Goal: Transaction & Acquisition: Purchase product/service

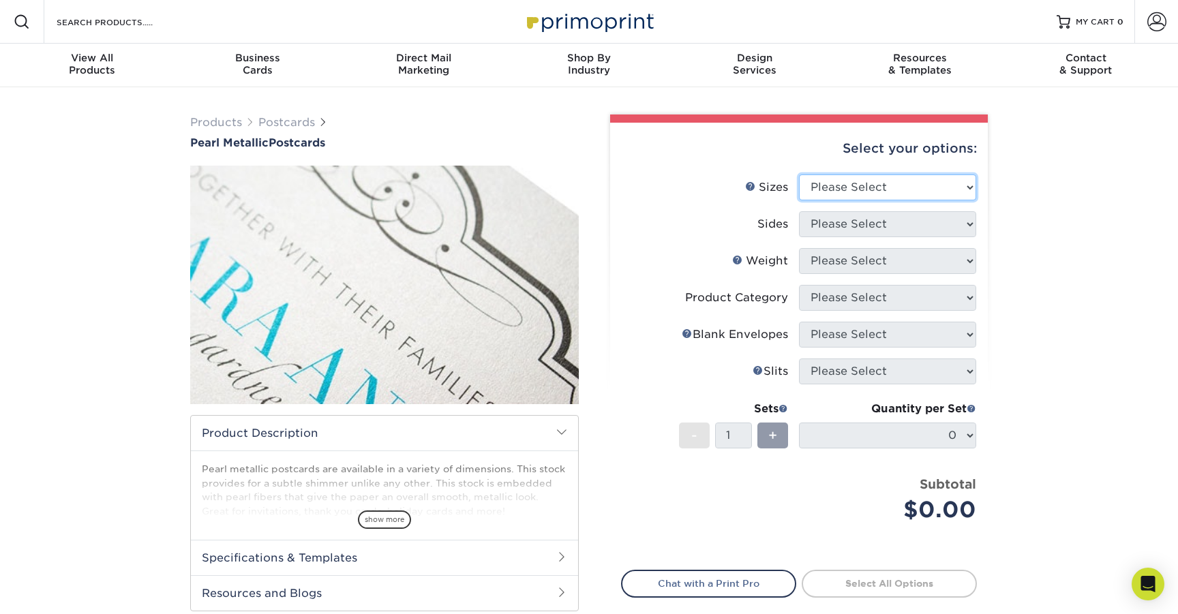
click at [918, 175] on select "Please Select 2" x 4" 2" x 6" 3.5" x 8.5" 4" x 6" 4" x 8.5" 4" x 9" 4.25" x 5.5…" at bounding box center [887, 188] width 177 height 26
select select "4.00x6.00"
click at [799, 175] on select "Please Select 2" x 4" 2" x 6" 3.5" x 8.5" 4" x 6" 4" x 8.5" 4" x 9" 4.25" x 5.5…" at bounding box center [887, 188] width 177 height 26
click at [873, 220] on select "Please Select Print Both Sides Print Front Only" at bounding box center [887, 224] width 177 height 26
select select "13abbda7-1d64-4f25-8bb2-c179b224825d"
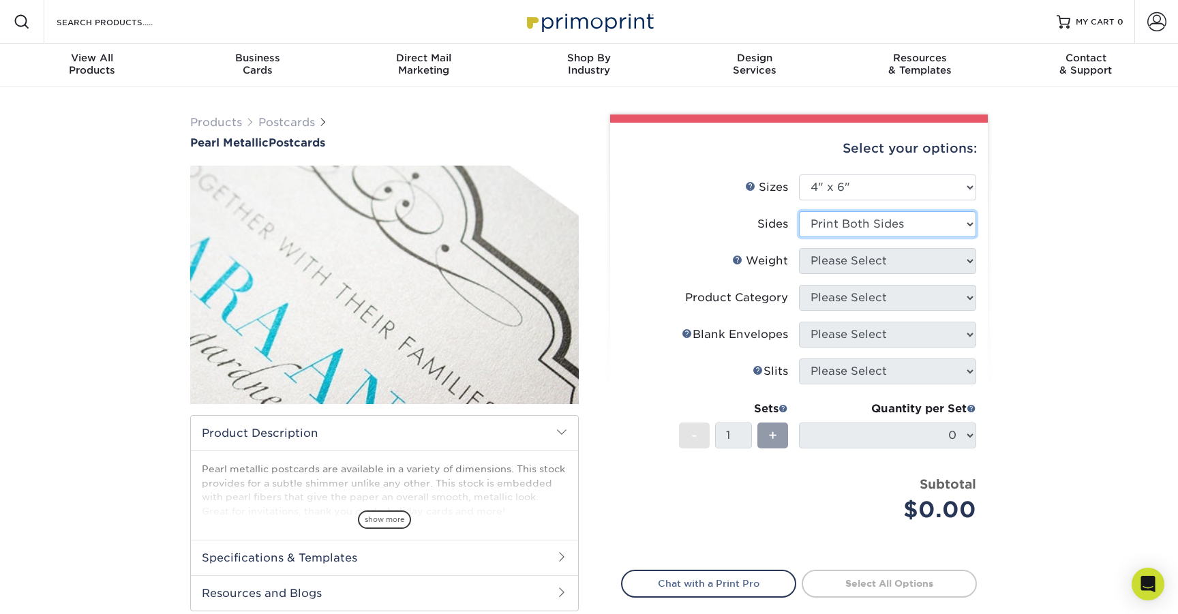
click at [799, 211] on select "Please Select Print Both Sides Print Front Only" at bounding box center [887, 224] width 177 height 26
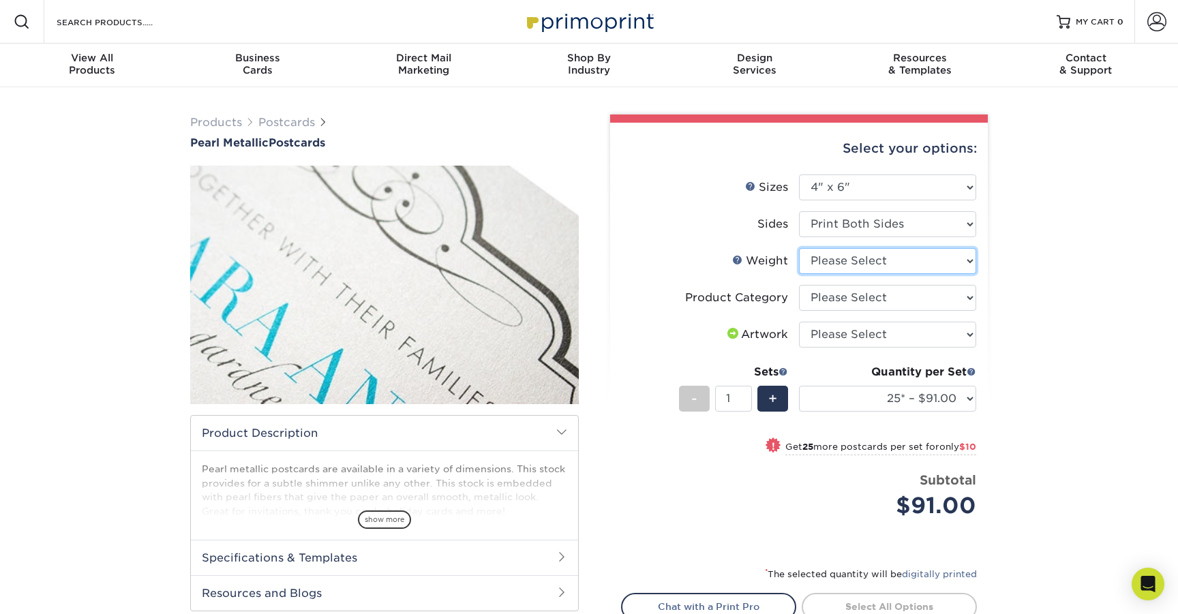
click at [836, 256] on select "Please Select 14PTPM" at bounding box center [887, 261] width 177 height 26
select select "14PTPM"
click at [799, 248] on select "Please Select 14PTPM" at bounding box center [887, 261] width 177 height 26
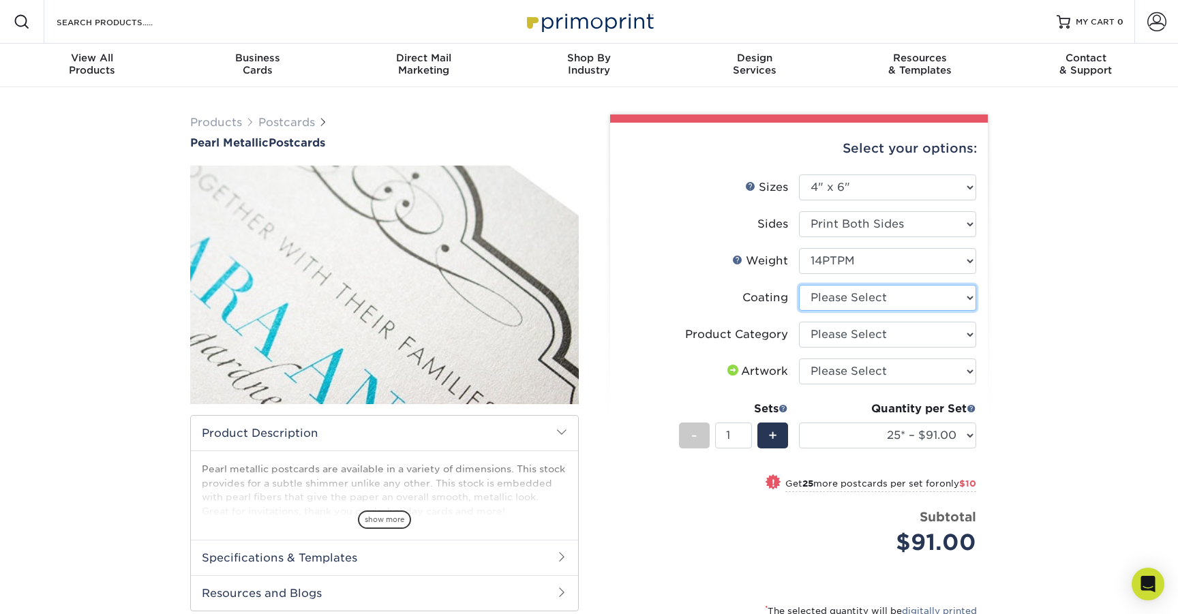
click at [847, 294] on select at bounding box center [887, 298] width 177 height 26
select select "3e7618de-abca-4bda-9f97-8b9129e913d8"
click at [799, 285] on select at bounding box center [887, 298] width 177 height 26
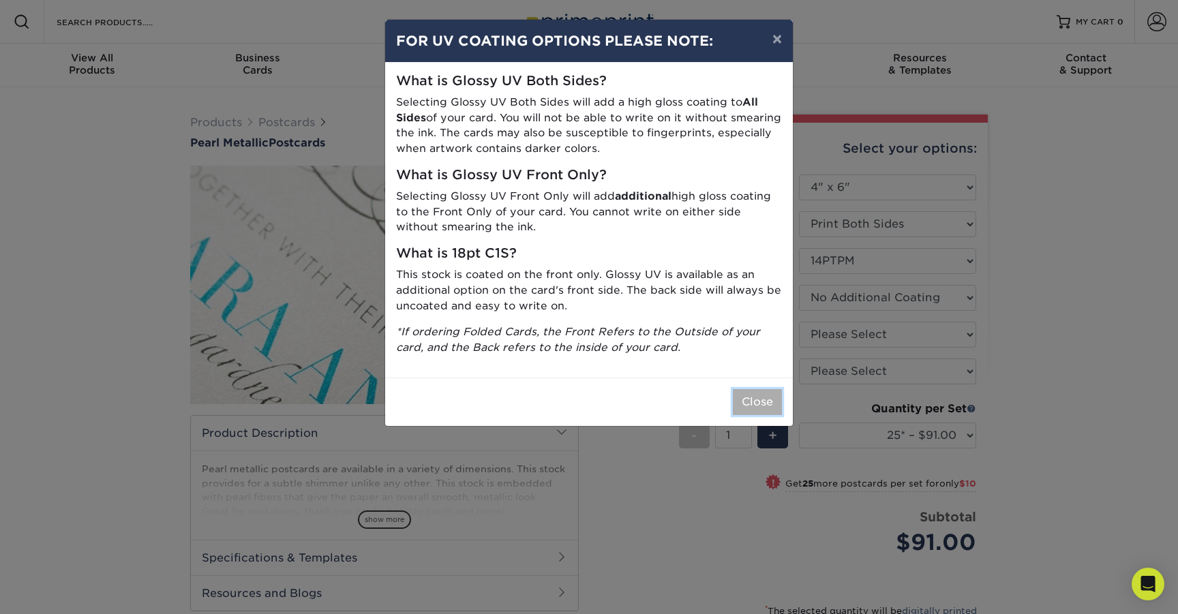
click at [764, 397] on button "Close" at bounding box center [757, 402] width 49 height 26
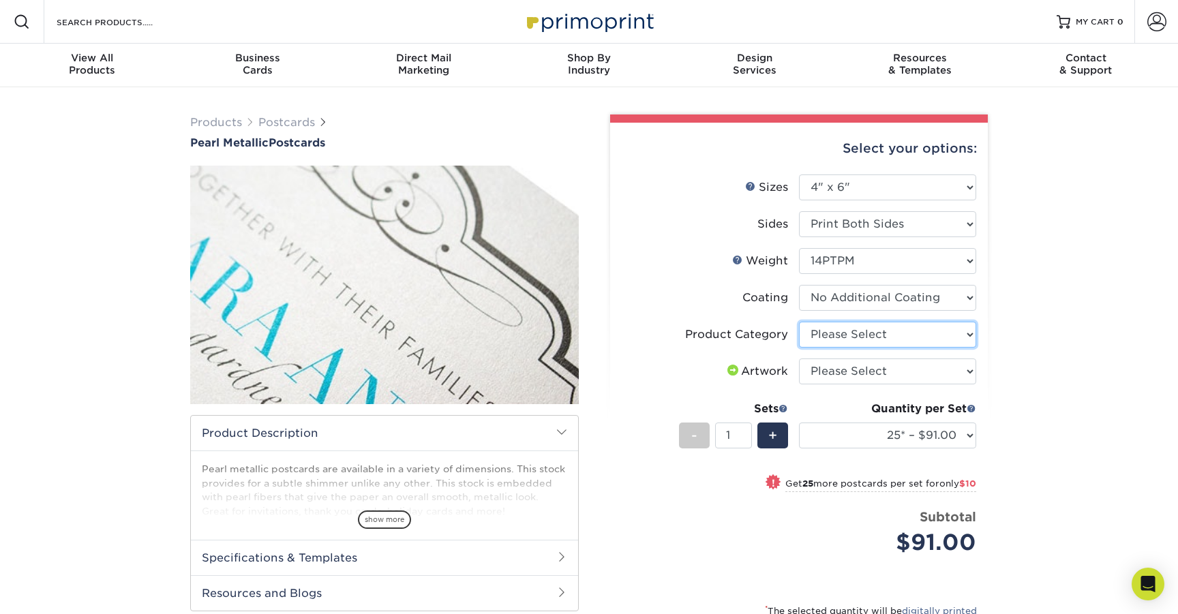
click at [836, 330] on select "Please Select Postcards" at bounding box center [887, 335] width 177 height 26
select select "9b7272e0-d6c8-4c3c-8e97-d3a1bcdab858"
click at [799, 322] on select "Please Select Postcards" at bounding box center [887, 335] width 177 height 26
click at [809, 361] on select "Please Select I will upload files I need a design - $150" at bounding box center [887, 372] width 177 height 26
select select "upload"
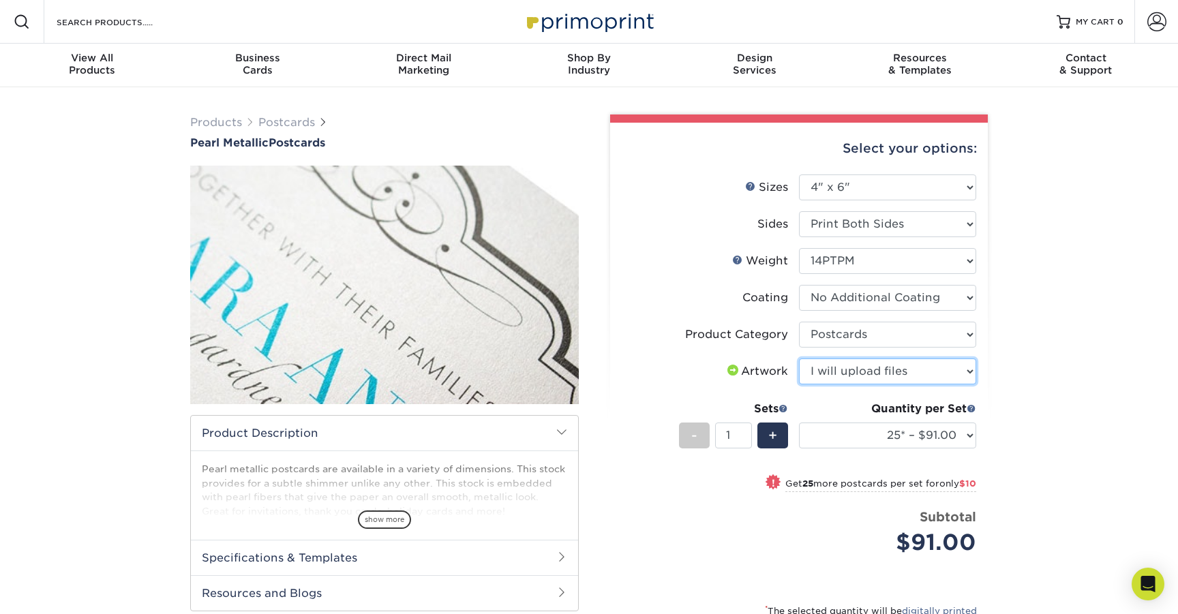
click at [799, 359] on select "Please Select I will upload files I need a design - $150" at bounding box center [887, 372] width 177 height 26
click at [729, 317] on li "Coating" at bounding box center [799, 303] width 355 height 37
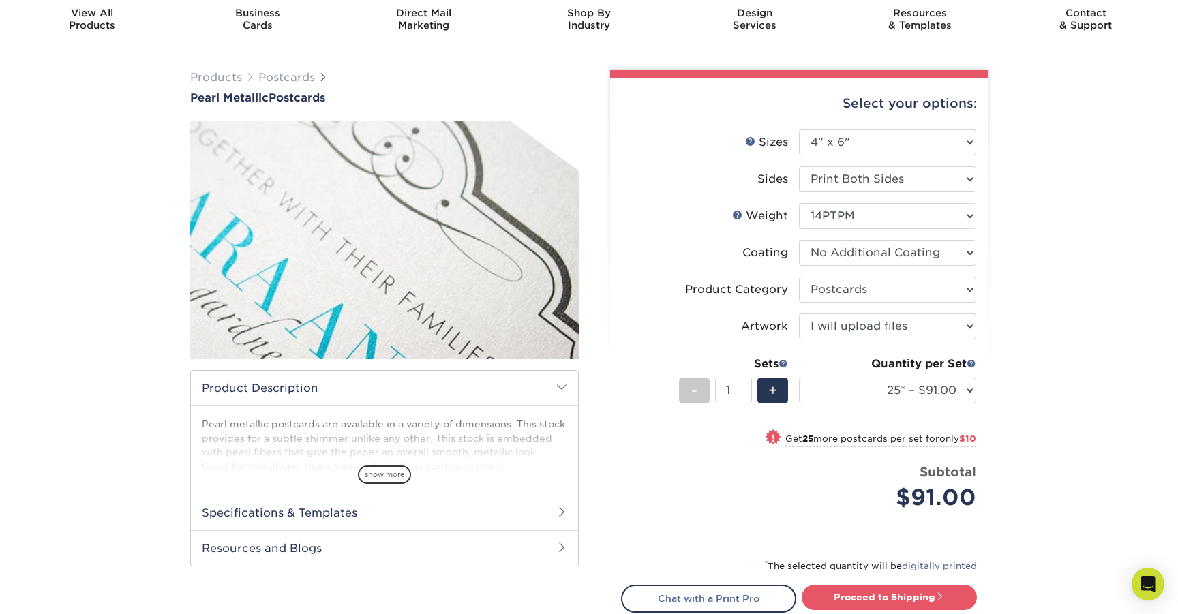
scroll to position [46, 0]
click at [854, 384] on select "25* – $91.00 50* – $101.00 75* – $145.00 100* – $151.00 250* – $202.00 500* – $…" at bounding box center [887, 390] width 177 height 26
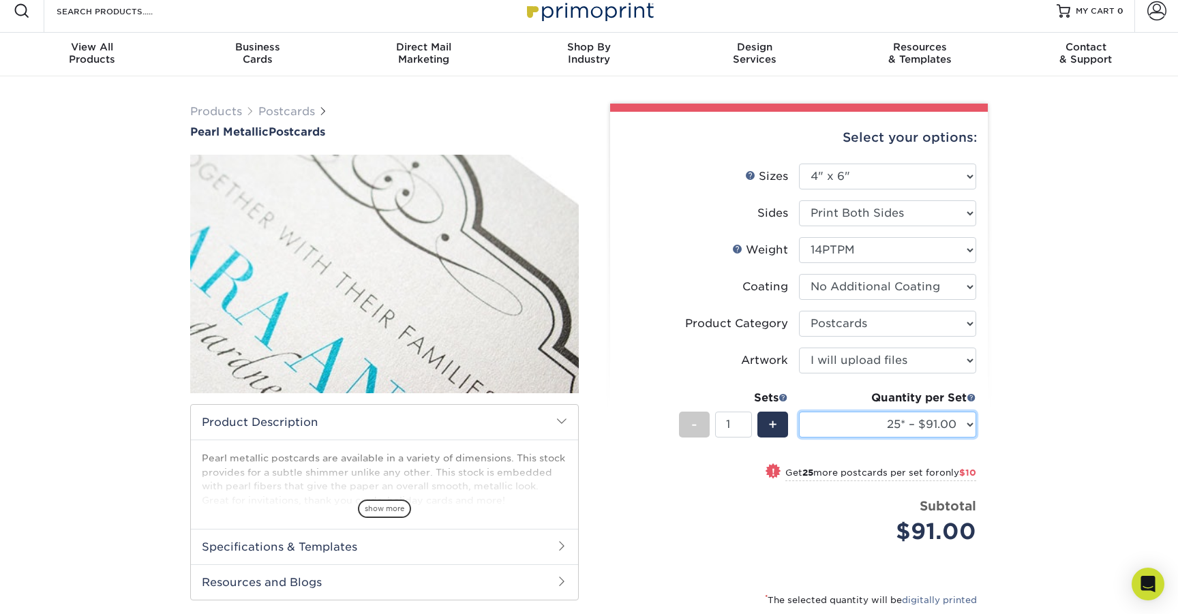
scroll to position [0, 0]
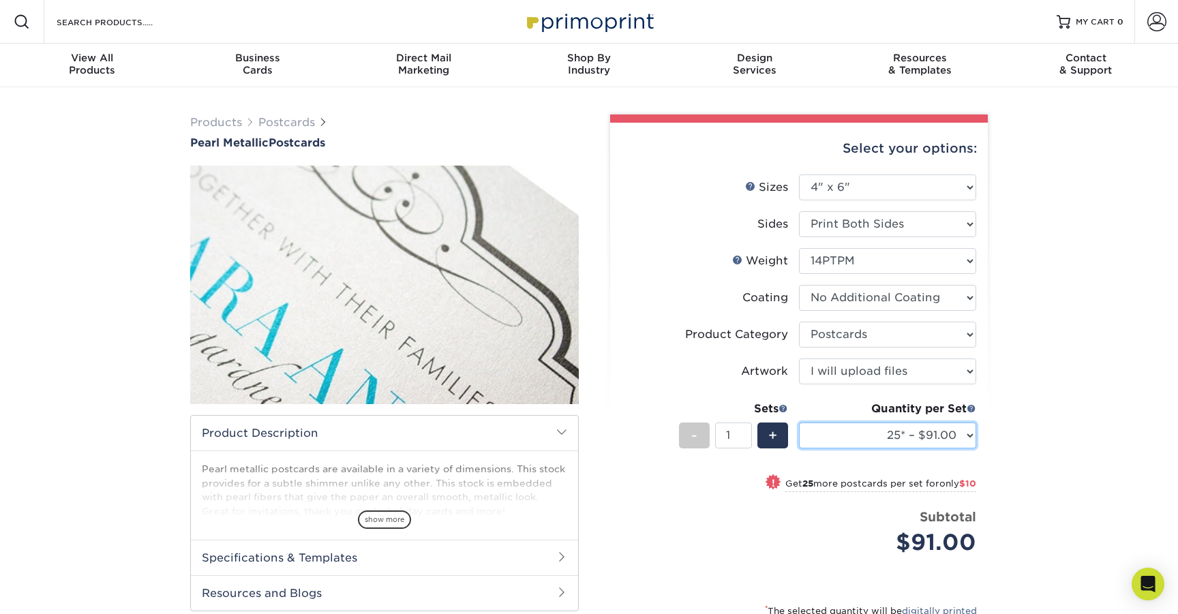
click at [944, 427] on select "25* – $91.00 50* – $101.00 75* – $145.00 100* – $151.00 250* – $202.00 500* – $…" at bounding box center [887, 436] width 177 height 26
